Goal: Information Seeking & Learning: Learn about a topic

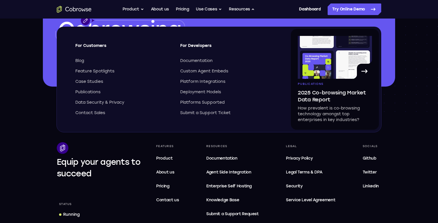
scroll to position [1790, 0]
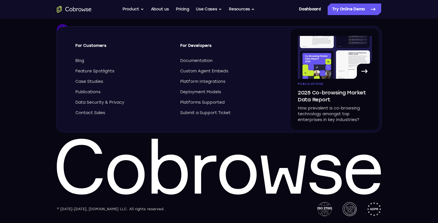
click at [420, 113] on footer "Equip your agents to succeed Status Running Features Product About us Pricing C…" at bounding box center [219, 109] width 438 height 227
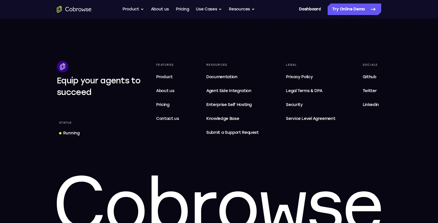
scroll to position [1750, 0]
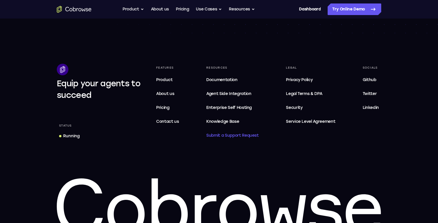
click at [237, 136] on span "Submit a Support Request" at bounding box center [232, 135] width 52 height 7
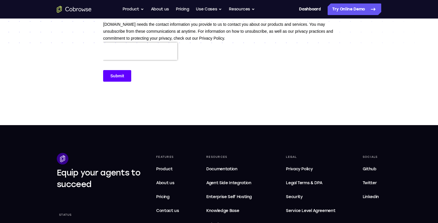
scroll to position [246, 0]
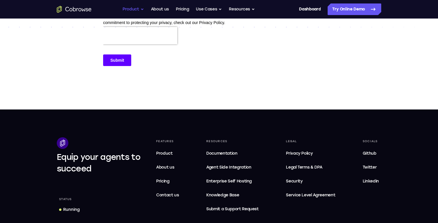
click at [129, 9] on button "Product" at bounding box center [132, 9] width 21 height 12
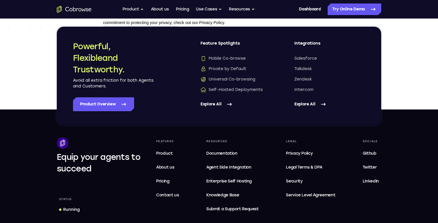
click at [226, 103] on icon at bounding box center [229, 104] width 7 height 7
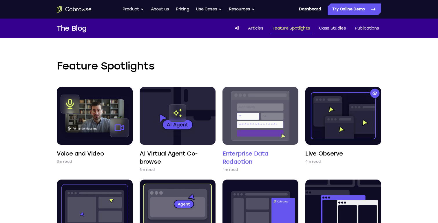
scroll to position [54, 0]
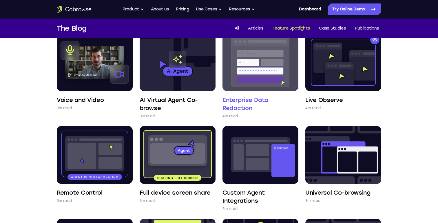
click at [260, 58] on img at bounding box center [260, 62] width 76 height 58
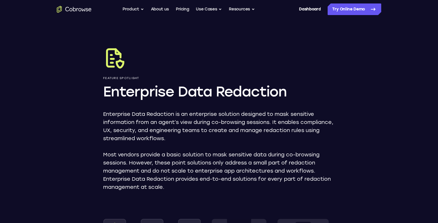
click at [150, 90] on h1 "Enterprise Data Redaction" at bounding box center [219, 91] width 232 height 19
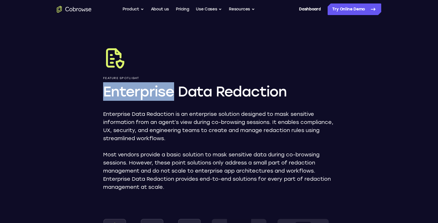
click at [150, 90] on h1 "Enterprise Data Redaction" at bounding box center [219, 91] width 232 height 19
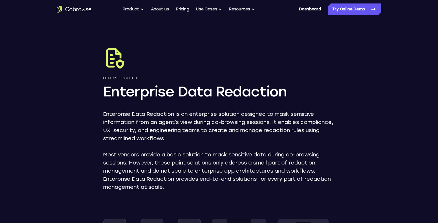
click at [150, 91] on h1 "Enterprise Data Redaction" at bounding box center [219, 91] width 232 height 19
click at [222, 118] on p "Enterprise Data Redaction is an enterprise solution designed to mask sensitive …" at bounding box center [219, 126] width 232 height 32
click at [140, 8] on button "Product" at bounding box center [132, 9] width 21 height 12
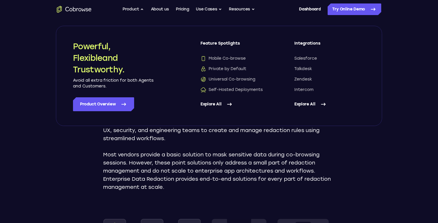
click at [224, 104] on link "Explore All" at bounding box center [235, 104] width 71 height 14
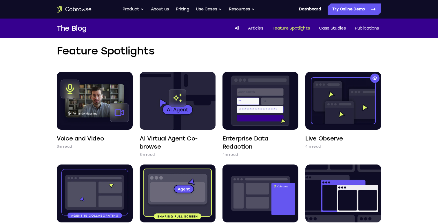
scroll to position [16, 0]
